Goal: Task Accomplishment & Management: Use online tool/utility

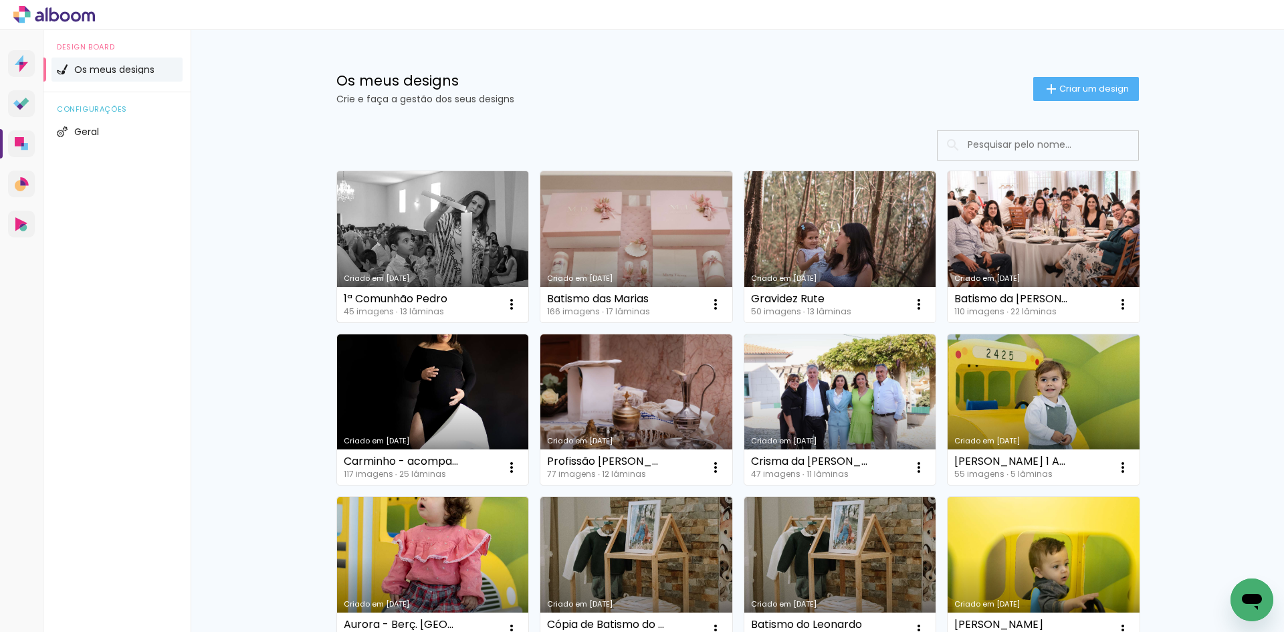
click at [401, 233] on link "Criado em [DATE]" at bounding box center [433, 246] width 192 height 151
